Goal: Communication & Community: Answer question/provide support

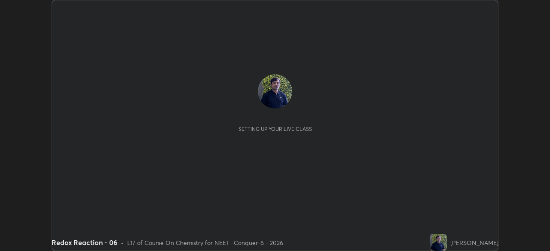
scroll to position [251, 550]
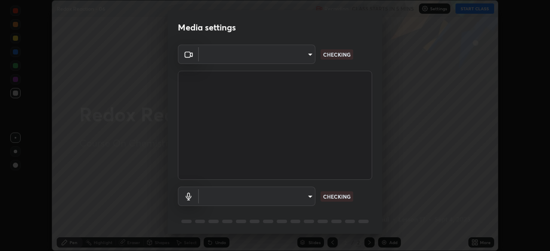
type input "ad23c5e1eec40c929e15baf649206283bee037f2ec2e6fc856d192bb2adaae55"
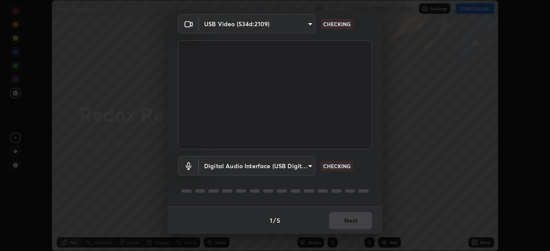
click at [298, 168] on body "Erase all Redox Reaction - 06 Recording CLASS STARTS IN 5 MINS Settings START C…" at bounding box center [275, 125] width 550 height 251
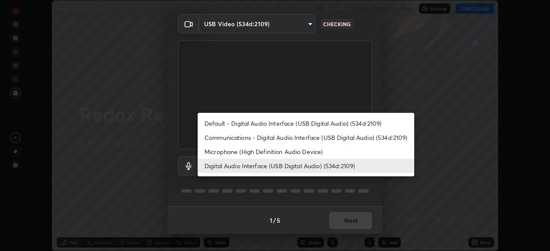
click at [285, 127] on li "Default - Digital Audio Interface (USB Digital Audio) (534d:2109)" at bounding box center [306, 123] width 217 height 14
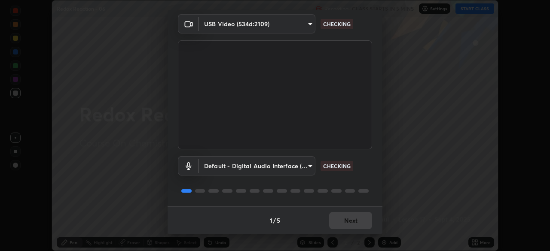
click at [292, 171] on body "Erase all Redox Reaction - 06 Recording CLASS STARTS IN 5 MINS Settings START C…" at bounding box center [275, 125] width 550 height 251
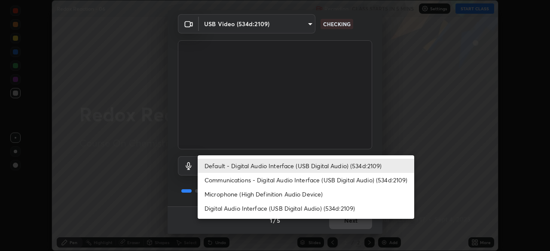
click at [302, 212] on li "Digital Audio Interface (USB Digital Audio) (534d:2109)" at bounding box center [306, 209] width 217 height 14
type input "bacd120e2728bcaa93de399d5b14713bfd4da43ca453c7f8d7901db11a0ced92"
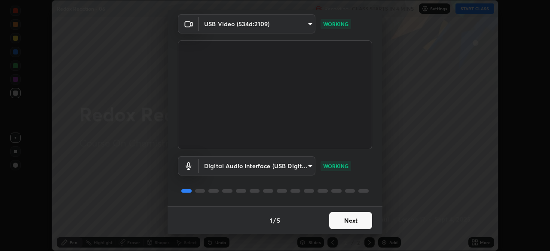
click at [348, 220] on button "Next" at bounding box center [350, 220] width 43 height 17
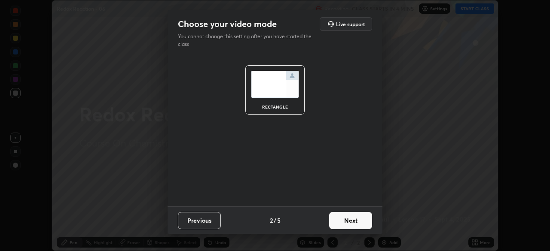
click at [355, 223] on button "Next" at bounding box center [350, 220] width 43 height 17
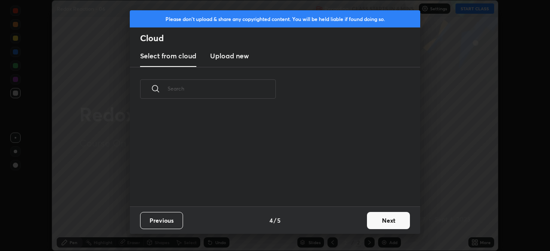
click at [369, 223] on button "Next" at bounding box center [388, 220] width 43 height 17
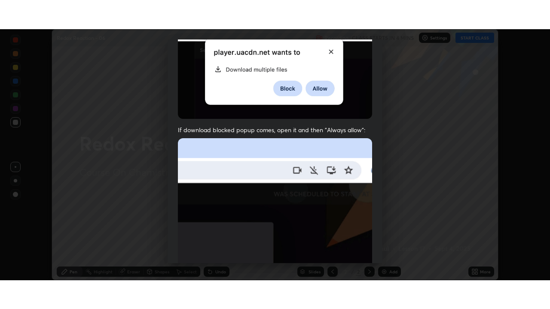
scroll to position [206, 0]
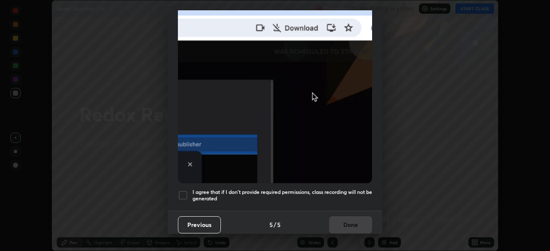
click at [190, 193] on div "I agree that if I don't provide required permissions, class recording will not …" at bounding box center [275, 195] width 194 height 10
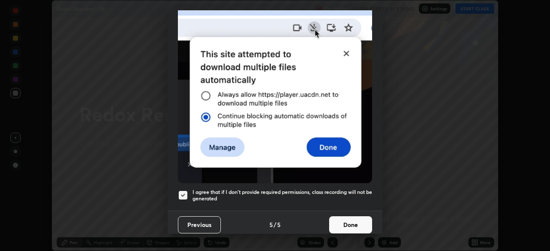
click at [353, 220] on button "Done" at bounding box center [350, 225] width 43 height 17
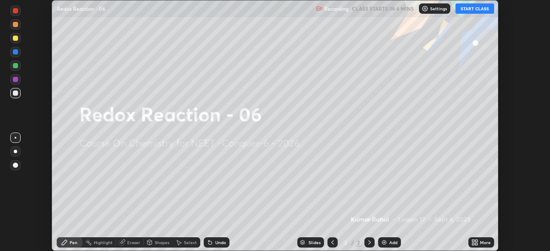
click at [473, 244] on icon at bounding box center [473, 244] width 2 height 2
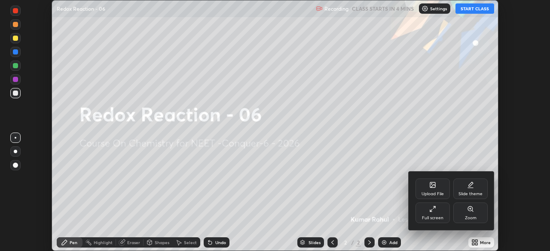
click at [432, 221] on div "Full screen" at bounding box center [432, 213] width 34 height 21
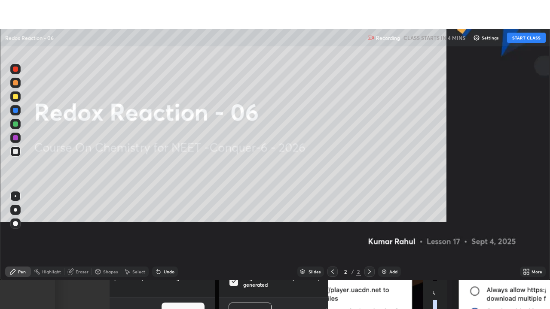
scroll to position [309, 550]
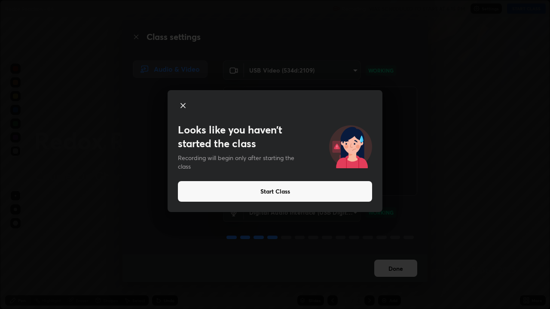
click at [208, 195] on button "Start Class" at bounding box center [275, 191] width 194 height 21
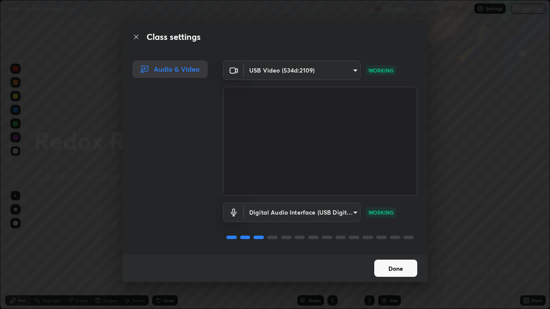
click at [395, 251] on button "Done" at bounding box center [395, 268] width 43 height 17
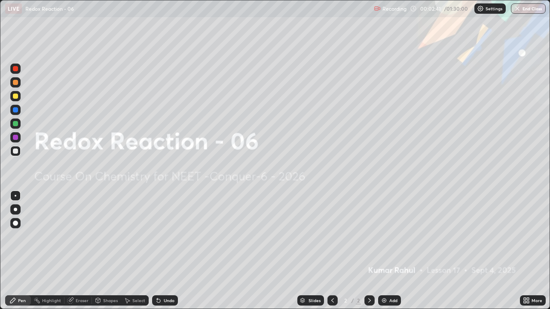
click at [389, 251] on div "Add" at bounding box center [393, 301] width 8 height 4
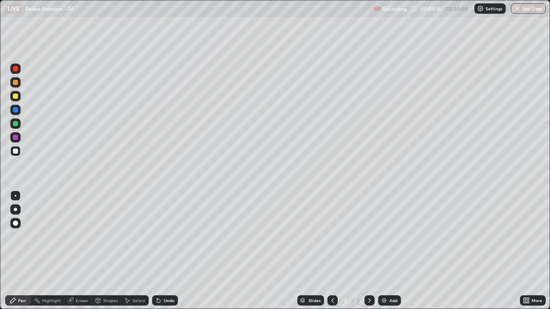
click at [15, 210] on div at bounding box center [15, 209] width 3 height 3
click at [81, 251] on div "Eraser" at bounding box center [82, 301] width 13 height 4
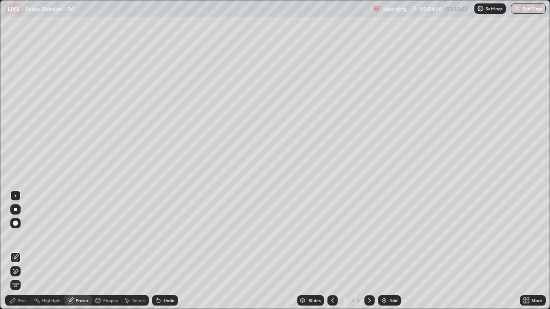
click at [22, 251] on div "Pen" at bounding box center [22, 301] width 8 height 4
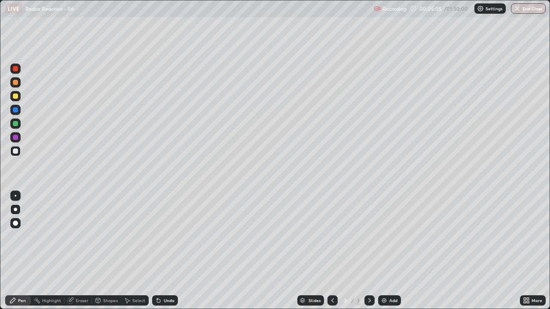
click at [82, 251] on div "Eraser" at bounding box center [82, 301] width 13 height 4
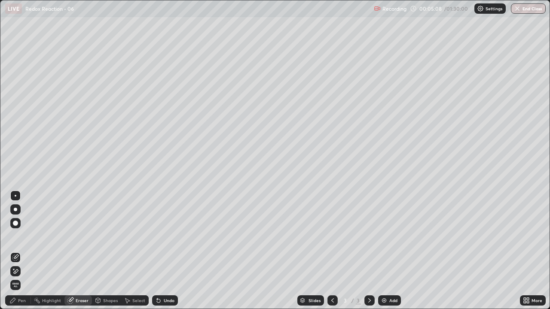
click at [25, 251] on div "Pen" at bounding box center [22, 301] width 8 height 4
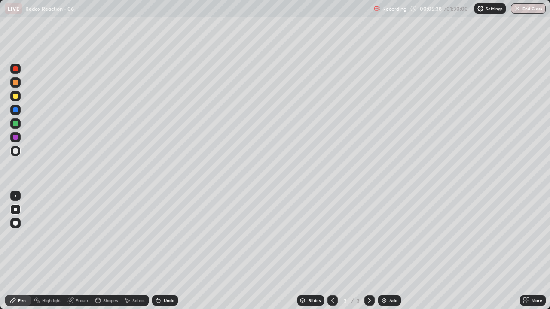
click at [15, 97] on div at bounding box center [15, 96] width 5 height 5
click at [82, 251] on div "Eraser" at bounding box center [82, 301] width 13 height 4
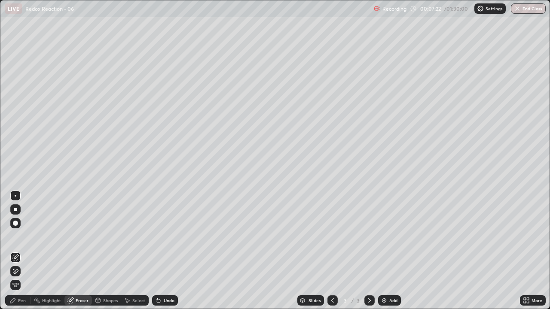
click at [21, 251] on div "Pen" at bounding box center [22, 301] width 8 height 4
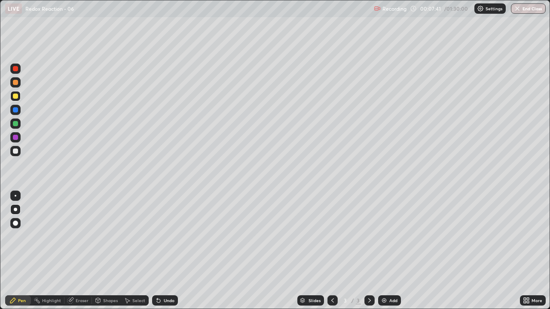
click at [368, 251] on icon at bounding box center [369, 300] width 7 height 7
click at [390, 251] on div "Add" at bounding box center [393, 301] width 8 height 4
click at [332, 251] on icon at bounding box center [332, 300] width 7 height 7
click at [372, 251] on icon at bounding box center [369, 300] width 7 height 7
click at [81, 251] on div "Eraser" at bounding box center [77, 301] width 27 height 10
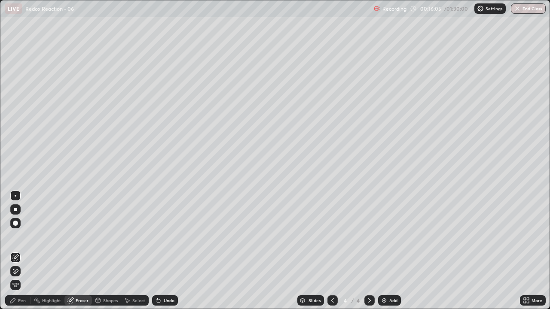
click at [21, 251] on div "Pen" at bounding box center [18, 301] width 26 height 10
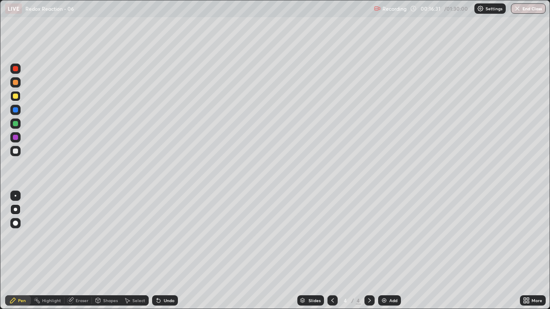
click at [369, 251] on icon at bounding box center [369, 300] width 7 height 7
click at [390, 251] on div "Add" at bounding box center [393, 301] width 8 height 4
click at [332, 251] on icon at bounding box center [332, 300] width 7 height 7
click at [366, 251] on icon at bounding box center [369, 300] width 7 height 7
click at [15, 109] on div at bounding box center [15, 109] width 5 height 5
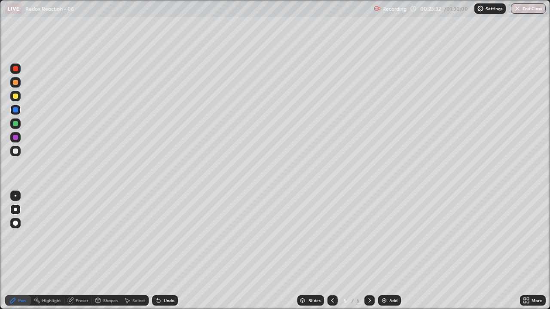
click at [367, 251] on icon at bounding box center [369, 300] width 7 height 7
click at [390, 251] on div "Add" at bounding box center [393, 301] width 8 height 4
click at [84, 251] on div "Eraser" at bounding box center [77, 301] width 27 height 10
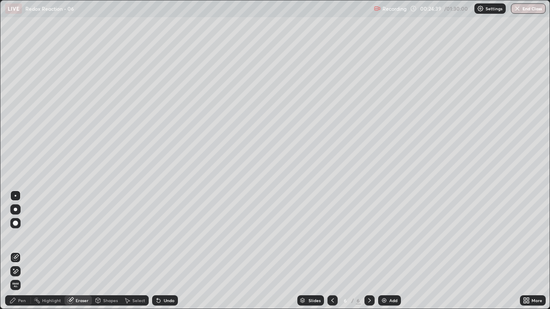
click at [332, 251] on icon at bounding box center [332, 301] width 3 height 4
click at [22, 251] on div "Pen" at bounding box center [18, 301] width 26 height 10
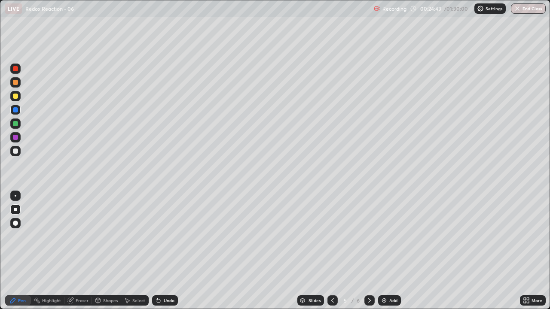
click at [16, 151] on div at bounding box center [15, 151] width 5 height 5
click at [368, 251] on icon at bounding box center [369, 301] width 3 height 4
click at [331, 251] on icon at bounding box center [332, 300] width 7 height 7
click at [369, 251] on icon at bounding box center [369, 300] width 7 height 7
click at [332, 251] on icon at bounding box center [332, 300] width 7 height 7
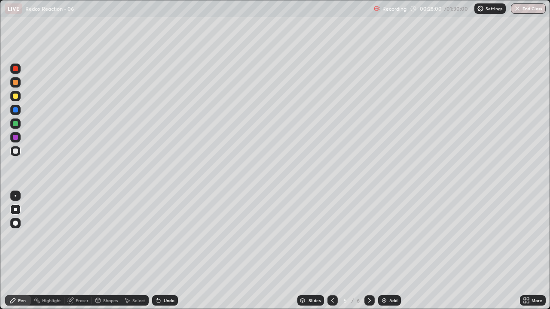
click at [369, 251] on icon at bounding box center [369, 300] width 7 height 7
click at [370, 251] on icon at bounding box center [369, 300] width 7 height 7
click at [391, 251] on div "Add" at bounding box center [393, 301] width 8 height 4
click at [330, 251] on icon at bounding box center [332, 300] width 7 height 7
click at [334, 251] on icon at bounding box center [332, 300] width 7 height 7
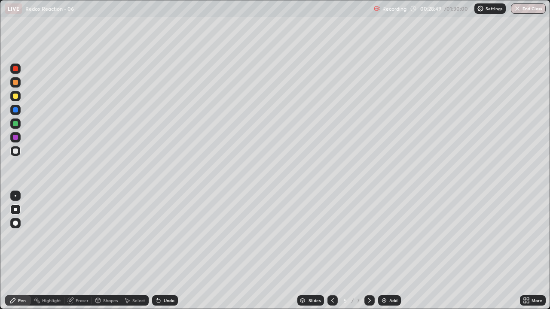
click at [370, 251] on icon at bounding box center [369, 300] width 7 height 7
click at [367, 251] on icon at bounding box center [369, 300] width 7 height 7
click at [14, 123] on div at bounding box center [15, 123] width 5 height 5
click at [15, 151] on div at bounding box center [15, 151] width 5 height 5
click at [370, 251] on icon at bounding box center [369, 300] width 7 height 7
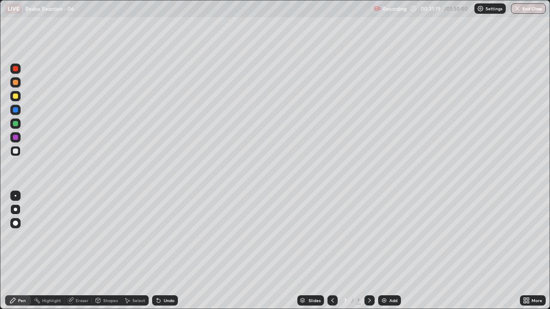
click at [393, 251] on div "Add" at bounding box center [393, 301] width 8 height 4
click at [332, 251] on icon at bounding box center [332, 300] width 7 height 7
click at [369, 251] on icon at bounding box center [369, 300] width 7 height 7
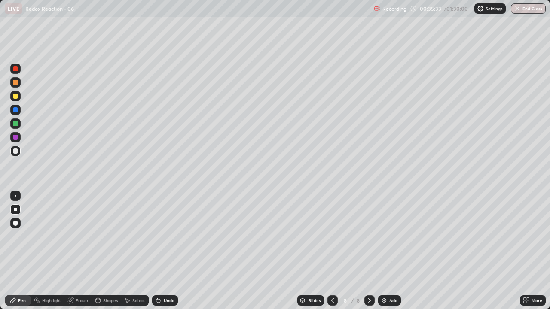
click at [369, 251] on icon at bounding box center [369, 300] width 7 height 7
click at [368, 251] on icon at bounding box center [369, 300] width 7 height 7
click at [389, 251] on div "Add" at bounding box center [393, 301] width 8 height 4
click at [18, 125] on div at bounding box center [15, 124] width 10 height 10
click at [15, 110] on div at bounding box center [15, 109] width 5 height 5
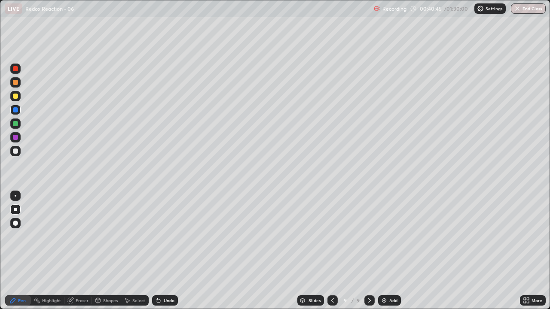
click at [15, 152] on div at bounding box center [15, 151] width 5 height 5
click at [372, 251] on div at bounding box center [369, 301] width 10 height 10
click at [391, 251] on div "Add" at bounding box center [393, 301] width 8 height 4
click at [366, 251] on icon at bounding box center [369, 300] width 7 height 7
click at [388, 251] on div "Add" at bounding box center [389, 301] width 23 height 10
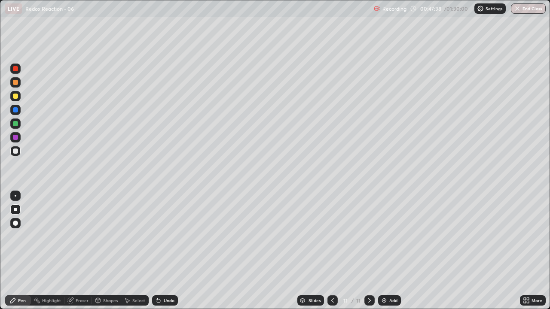
click at [369, 251] on icon at bounding box center [369, 300] width 7 height 7
click at [333, 251] on icon at bounding box center [332, 300] width 7 height 7
click at [331, 251] on icon at bounding box center [332, 300] width 7 height 7
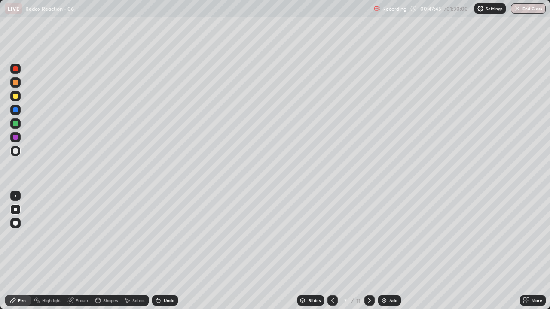
click at [331, 251] on icon at bounding box center [332, 300] width 7 height 7
click at [333, 251] on icon at bounding box center [332, 300] width 7 height 7
click at [369, 251] on icon at bounding box center [369, 300] width 7 height 7
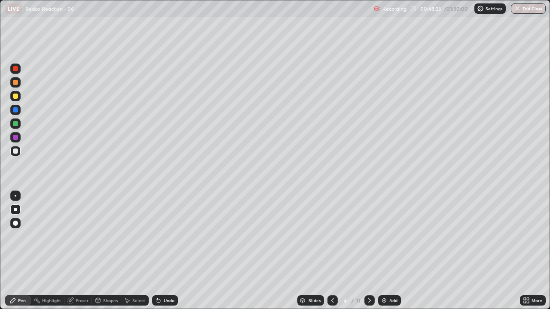
click at [336, 251] on div at bounding box center [332, 301] width 10 height 10
click at [369, 251] on icon at bounding box center [369, 300] width 7 height 7
click at [370, 251] on icon at bounding box center [369, 300] width 7 height 7
click at [372, 251] on icon at bounding box center [369, 300] width 7 height 7
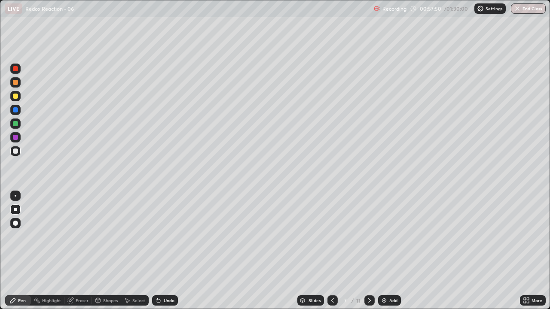
click at [368, 251] on icon at bounding box center [369, 300] width 7 height 7
click at [373, 251] on div at bounding box center [369, 301] width 10 height 10
click at [332, 251] on icon at bounding box center [332, 300] width 7 height 7
click at [369, 251] on icon at bounding box center [369, 300] width 7 height 7
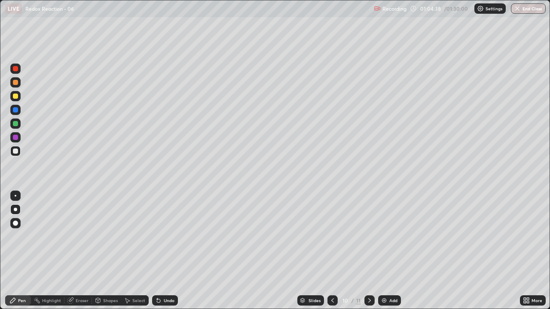
click at [369, 251] on icon at bounding box center [369, 300] width 7 height 7
click at [332, 251] on icon at bounding box center [332, 300] width 7 height 7
click at [369, 251] on icon at bounding box center [369, 300] width 7 height 7
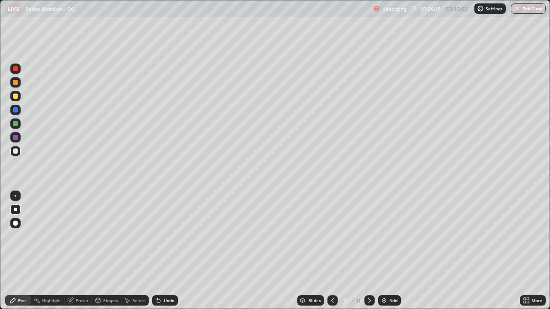
click at [394, 251] on div "Add" at bounding box center [393, 301] width 8 height 4
click at [15, 153] on div at bounding box center [15, 151] width 5 height 5
click at [16, 151] on div at bounding box center [15, 151] width 5 height 5
click at [333, 251] on icon at bounding box center [332, 301] width 3 height 4
click at [333, 251] on icon at bounding box center [332, 300] width 7 height 7
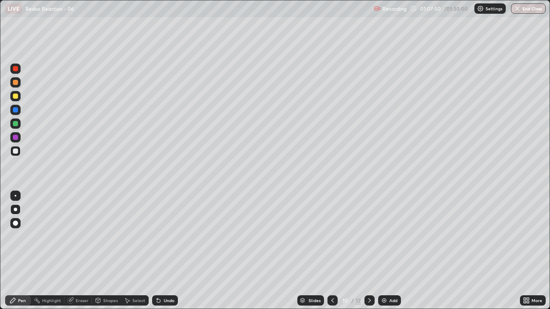
click at [333, 251] on icon at bounding box center [332, 300] width 7 height 7
click at [332, 251] on icon at bounding box center [332, 301] width 3 height 4
click at [333, 251] on icon at bounding box center [332, 300] width 7 height 7
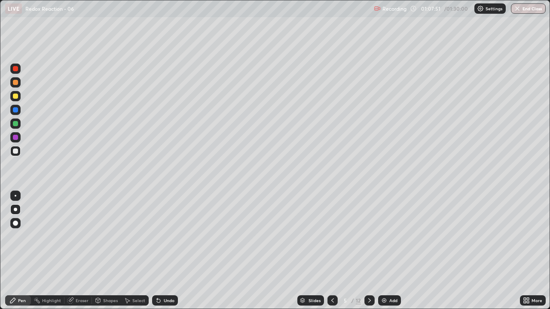
click at [333, 251] on icon at bounding box center [332, 300] width 7 height 7
click at [331, 251] on icon at bounding box center [332, 300] width 7 height 7
click at [371, 251] on icon at bounding box center [369, 300] width 7 height 7
click at [369, 251] on icon at bounding box center [369, 300] width 7 height 7
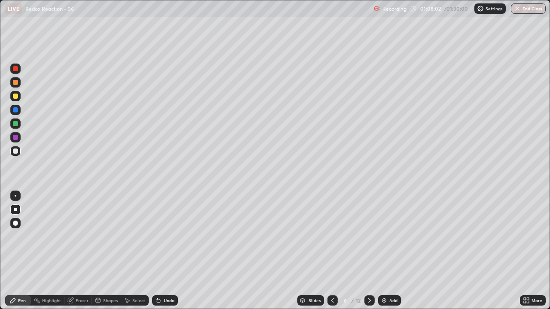
click at [368, 251] on icon at bounding box center [369, 300] width 7 height 7
click at [369, 251] on icon at bounding box center [369, 301] width 3 height 4
click at [368, 251] on icon at bounding box center [369, 300] width 7 height 7
click at [369, 251] on icon at bounding box center [369, 300] width 7 height 7
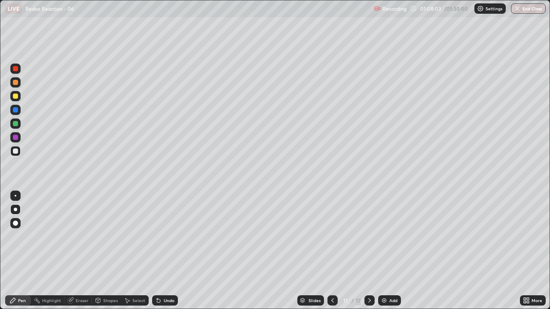
click at [369, 251] on icon at bounding box center [369, 300] width 7 height 7
click at [368, 251] on icon at bounding box center [369, 301] width 3 height 4
click at [368, 251] on icon at bounding box center [369, 300] width 7 height 7
click at [386, 251] on img at bounding box center [384, 300] width 7 height 7
click at [368, 251] on icon at bounding box center [369, 300] width 7 height 7
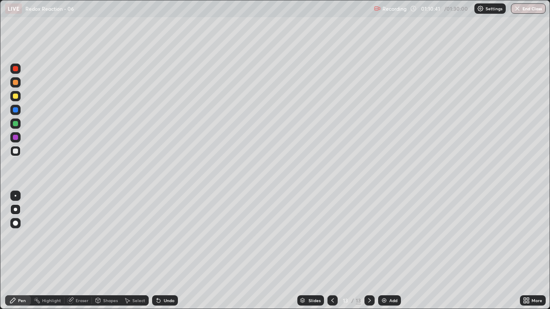
click at [390, 251] on div "Add" at bounding box center [393, 301] width 8 height 4
click at [369, 251] on icon at bounding box center [369, 301] width 3 height 4
click at [368, 251] on icon at bounding box center [369, 300] width 7 height 7
click at [391, 251] on div "Add" at bounding box center [393, 301] width 8 height 4
click at [331, 251] on icon at bounding box center [332, 300] width 7 height 7
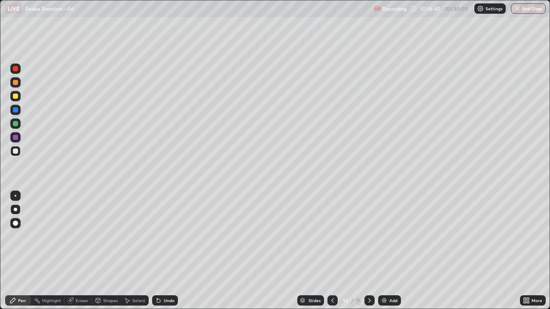
click at [78, 251] on div "Eraser" at bounding box center [82, 301] width 13 height 4
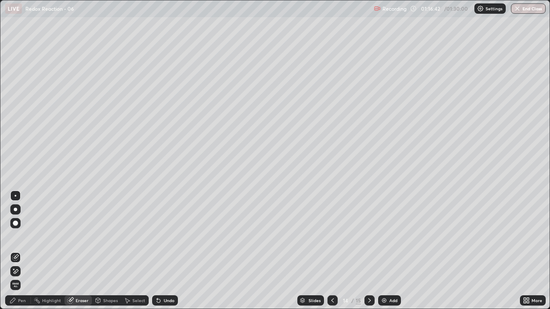
click at [20, 251] on div "Pen" at bounding box center [22, 301] width 8 height 4
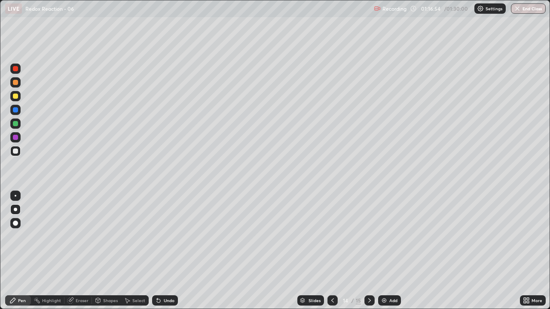
click at [368, 251] on icon at bounding box center [369, 300] width 7 height 7
click at [369, 251] on icon at bounding box center [369, 300] width 7 height 7
click at [367, 251] on icon at bounding box center [369, 300] width 7 height 7
click at [391, 251] on div "Add" at bounding box center [393, 301] width 8 height 4
click at [83, 251] on div "Eraser" at bounding box center [82, 301] width 13 height 4
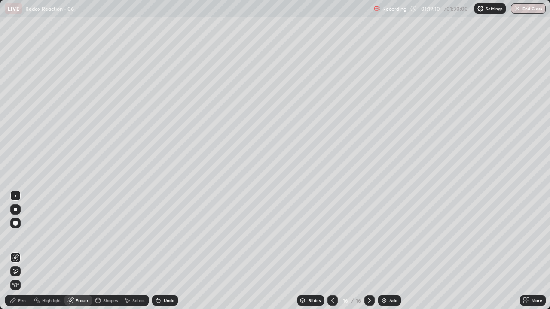
click at [22, 251] on div "Pen" at bounding box center [22, 301] width 8 height 4
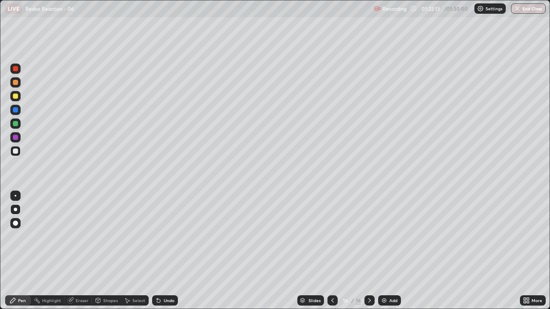
click at [80, 251] on div "Eraser" at bounding box center [82, 301] width 13 height 4
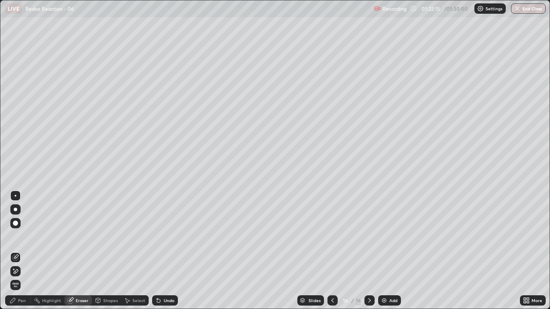
click at [23, 251] on div "Pen" at bounding box center [22, 301] width 8 height 4
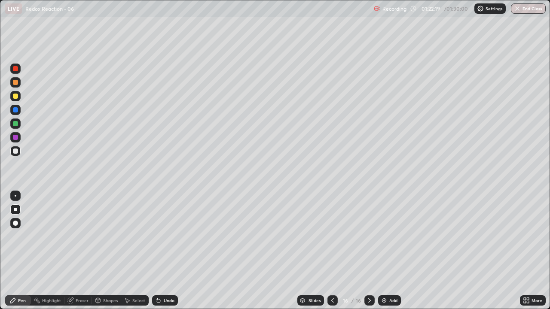
click at [81, 251] on div "Eraser" at bounding box center [82, 301] width 13 height 4
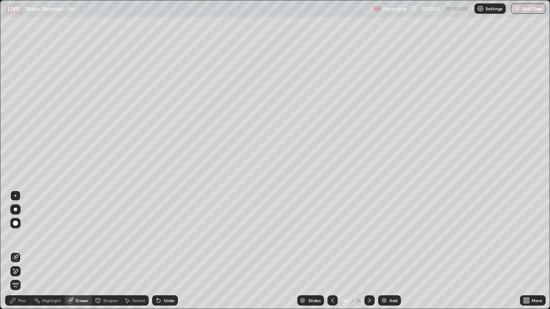
click at [21, 251] on div "Pen" at bounding box center [22, 301] width 8 height 4
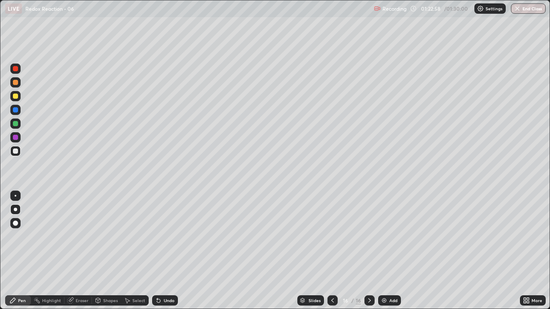
click at [331, 251] on icon at bounding box center [332, 300] width 7 height 7
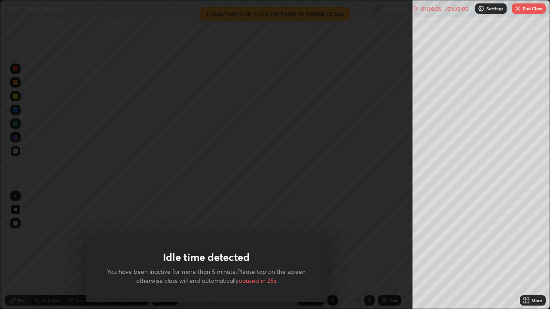
click at [64, 177] on div "Idle time detected You have been inactive for more than 5 minute.Please tap on …" at bounding box center [206, 154] width 412 height 309
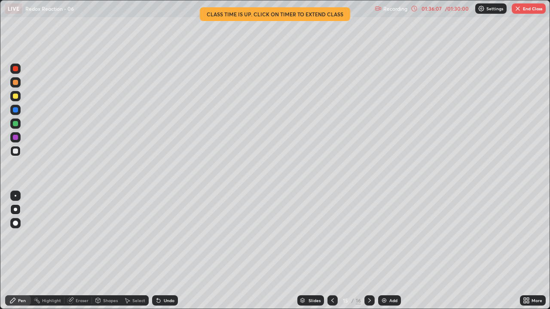
click at [521, 12] on button "End Class" at bounding box center [529, 8] width 34 height 10
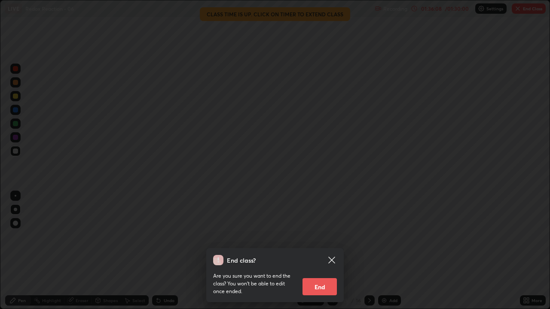
click at [325, 251] on button "End" at bounding box center [319, 286] width 34 height 17
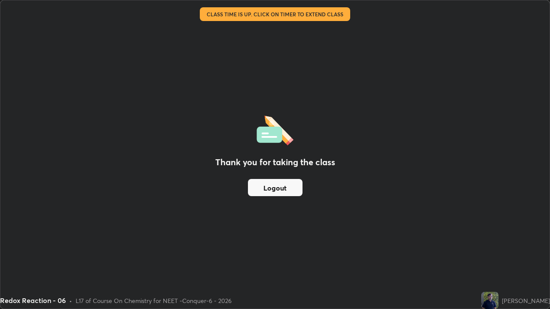
click at [287, 192] on button "Logout" at bounding box center [275, 187] width 55 height 17
